Goal: Task Accomplishment & Management: Use online tool/utility

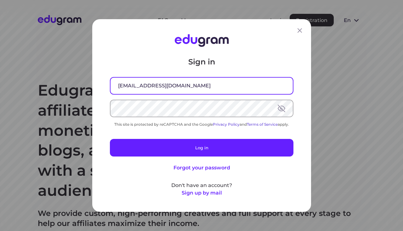
type input "[EMAIL_ADDRESS][DOMAIN_NAME]"
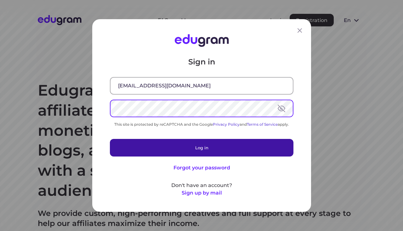
click at [264, 150] on button "Log in" at bounding box center [202, 148] width 184 height 18
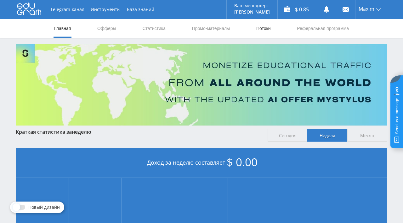
click at [260, 30] on link "Потоки" at bounding box center [264, 28] width 16 height 19
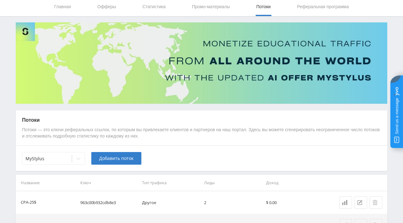
scroll to position [38, 0]
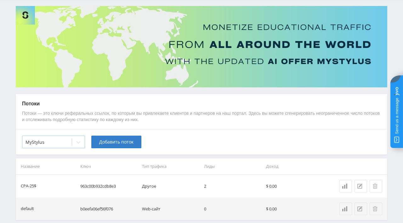
click at [82, 142] on div at bounding box center [78, 142] width 13 height 13
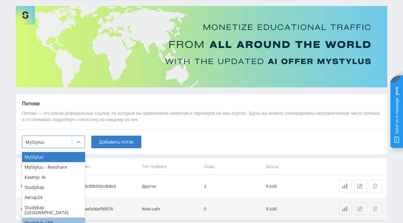
click at [56, 217] on div "Studybay CPA" at bounding box center [53, 222] width 63 height 10
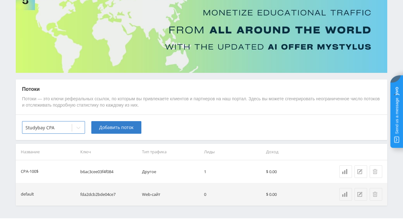
scroll to position [66, 0]
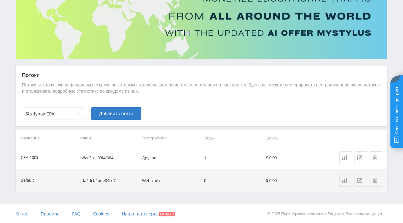
click at [100, 157] on td "b6ac3cee03f4f084" at bounding box center [109, 157] width 62 height 23
copy td "b6ac3cee03f4f084"
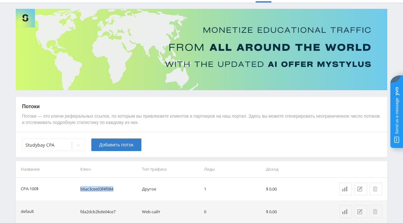
scroll to position [0, 0]
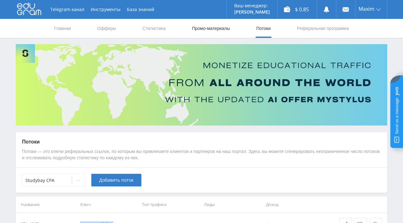
click at [206, 26] on link "Промо-материалы" at bounding box center [210, 28] width 39 height 19
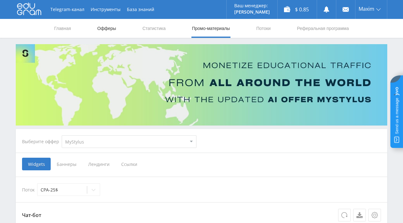
click at [115, 29] on link "Офферы" at bounding box center [107, 28] width 20 height 19
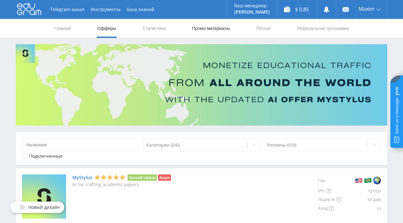
click at [211, 30] on link "Промо-материалы" at bounding box center [210, 28] width 39 height 19
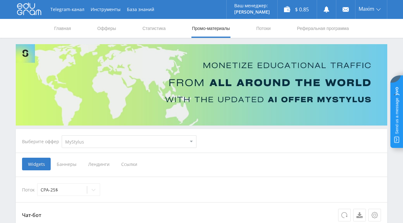
click at [127, 162] on span "Ссылки" at bounding box center [129, 163] width 28 height 13
click at [0, 0] on input "Ссылки" at bounding box center [0, 0] width 0 height 0
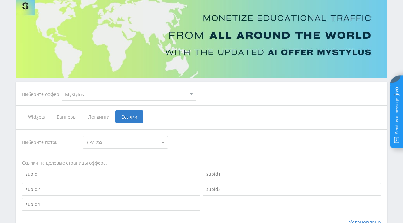
scroll to position [100, 0]
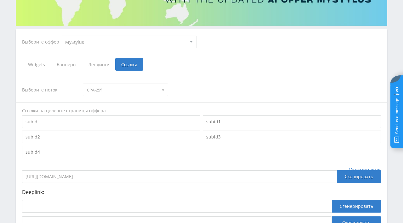
click at [62, 36] on select "MyStylus MyStylus - Revshare Кампус AI Studybay Автор24 Studybay Brazil Studyba…" at bounding box center [129, 42] width 135 height 13
select select "83"
click option "Studybay CPA" at bounding box center [0, 0] width 0 height 0
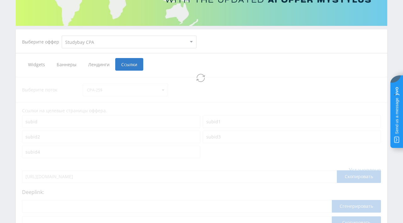
select select "83"
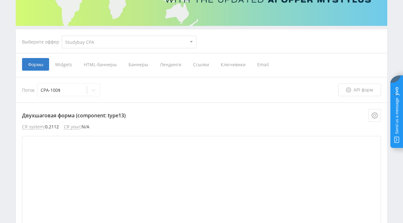
click at [197, 66] on span "Ссылки" at bounding box center [201, 64] width 28 height 13
click at [0, 0] on input "Ссылки" at bounding box center [0, 0] width 0 height 0
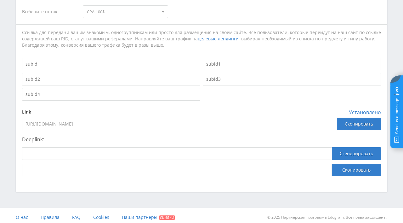
scroll to position [181, 0]
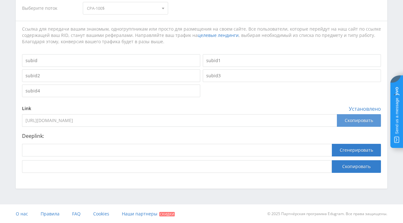
click at [356, 121] on div "Скопировать" at bounding box center [359, 120] width 44 height 13
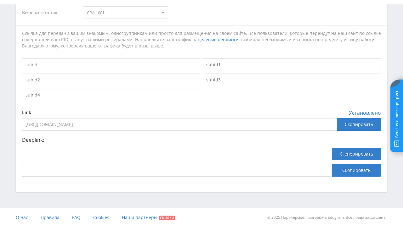
scroll to position [172, 0]
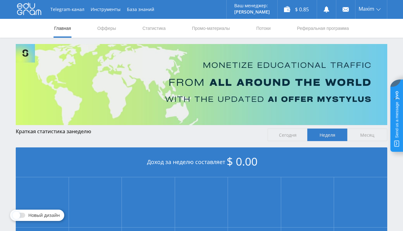
scroll to position [142, 0]
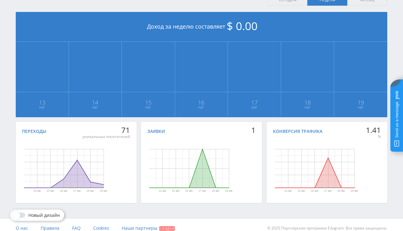
scroll to position [142, 0]
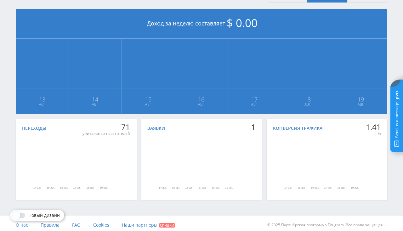
scroll to position [142, 0]
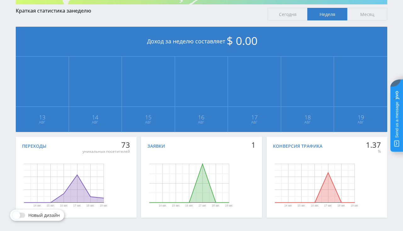
scroll to position [133, 0]
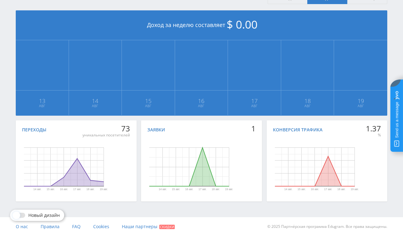
scroll to position [142, 0]
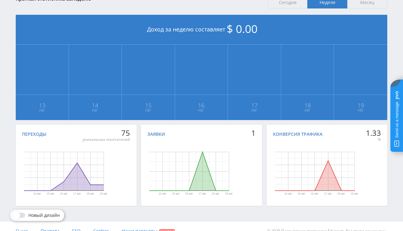
scroll to position [142, 0]
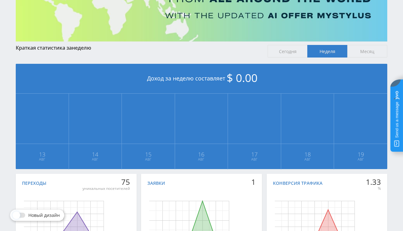
scroll to position [100, 0]
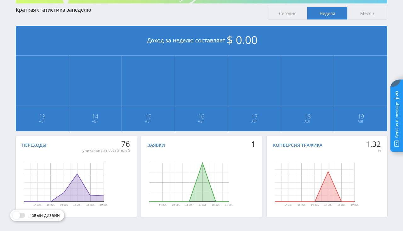
scroll to position [133, 0]
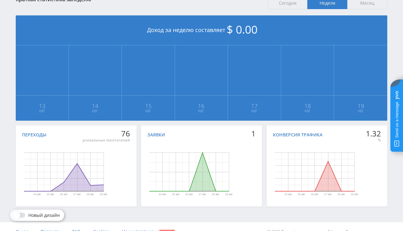
scroll to position [133, 0]
